Goal: Transaction & Acquisition: Subscribe to service/newsletter

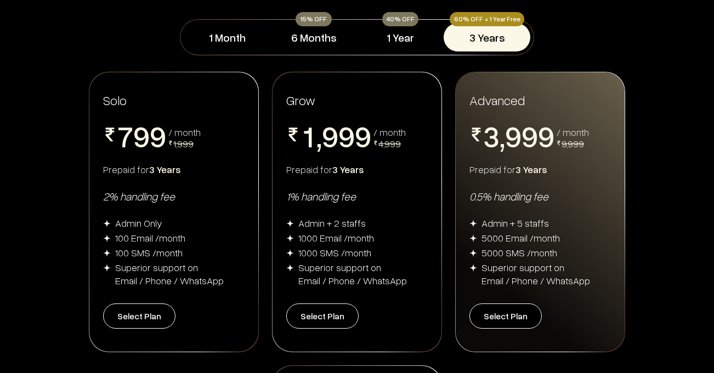
scroll to position [165, 0]
click at [409, 39] on button "1 Year" at bounding box center [400, 37] width 87 height 29
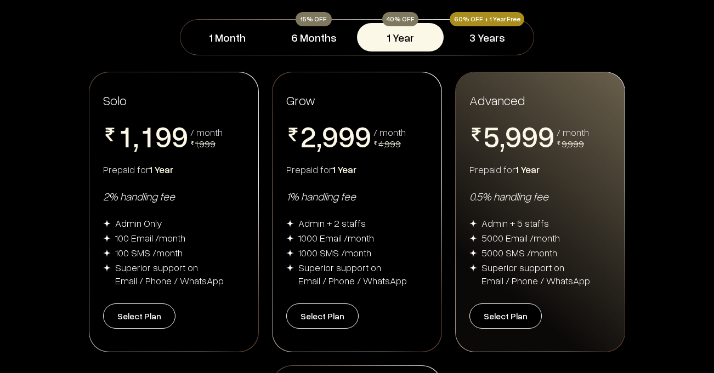
scroll to position [219, 0]
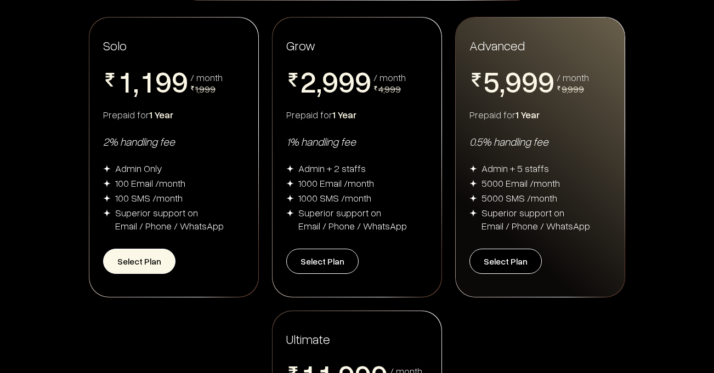
click at [146, 259] on button "Select Plan" at bounding box center [139, 261] width 72 height 25
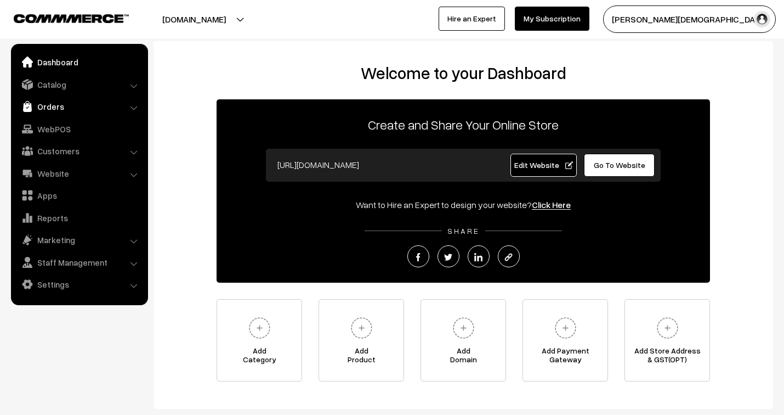
click at [39, 105] on link "Orders" at bounding box center [79, 107] width 131 height 20
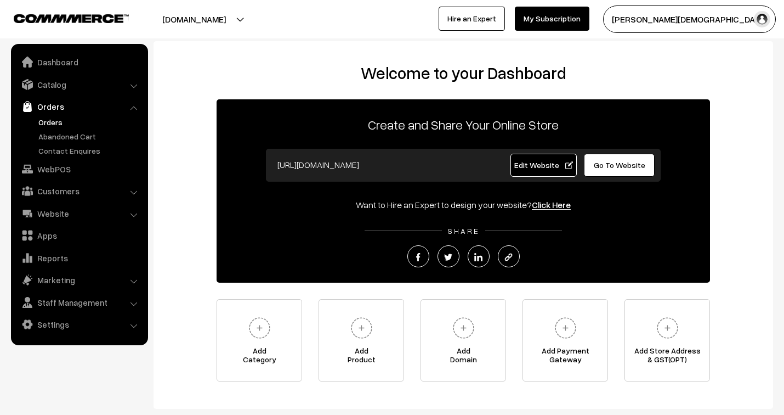
click at [50, 123] on link "Orders" at bounding box center [90, 122] width 109 height 12
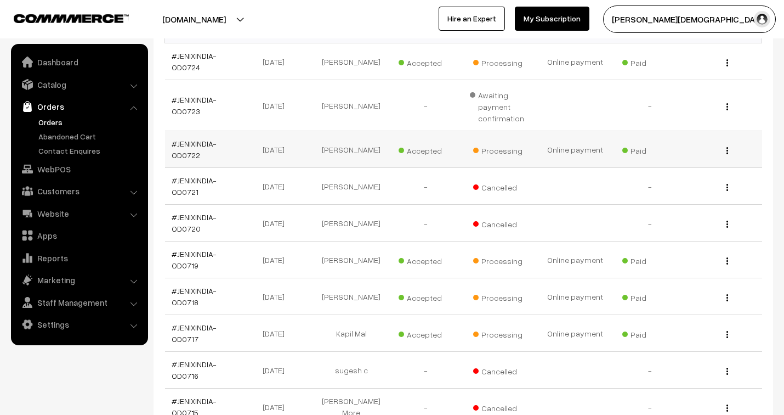
scroll to position [243, 0]
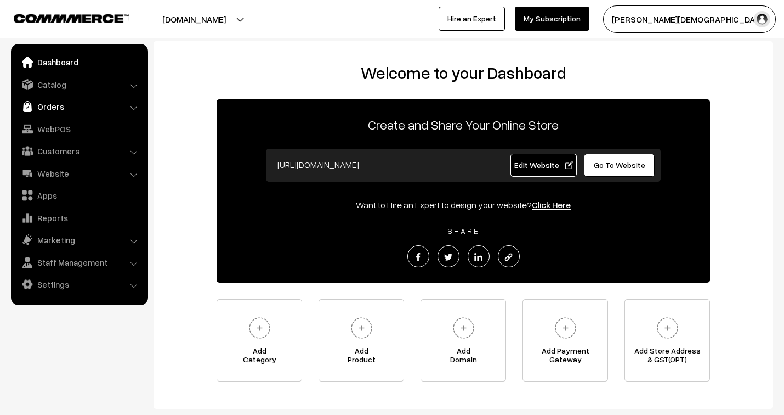
click at [57, 101] on link "Orders" at bounding box center [79, 107] width 131 height 20
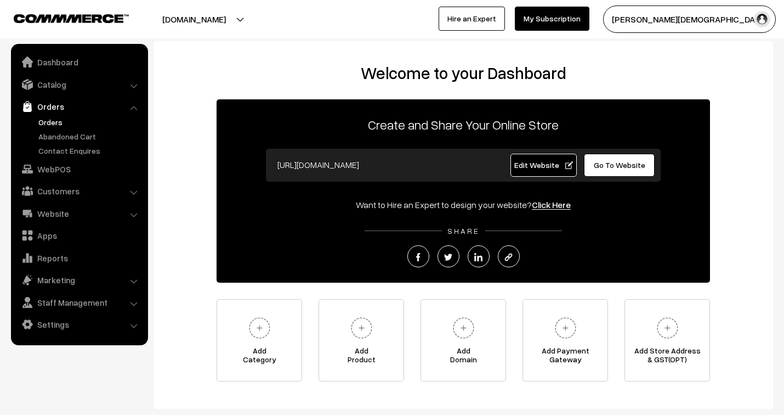
click at [54, 124] on link "Orders" at bounding box center [90, 122] width 109 height 12
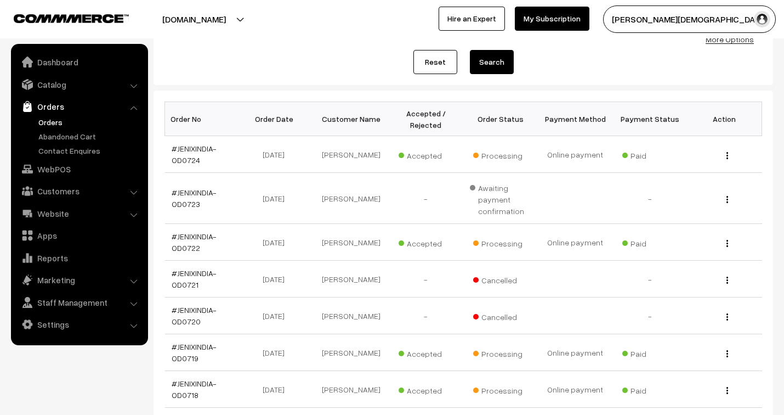
scroll to position [122, 0]
